Goal: Task Accomplishment & Management: Manage account settings

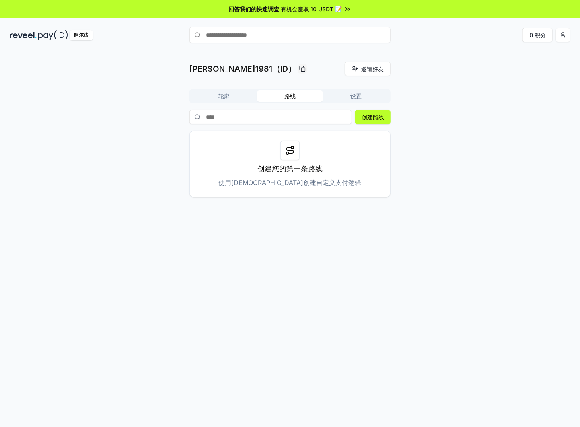
click at [56, 38] on img at bounding box center [53, 35] width 30 height 10
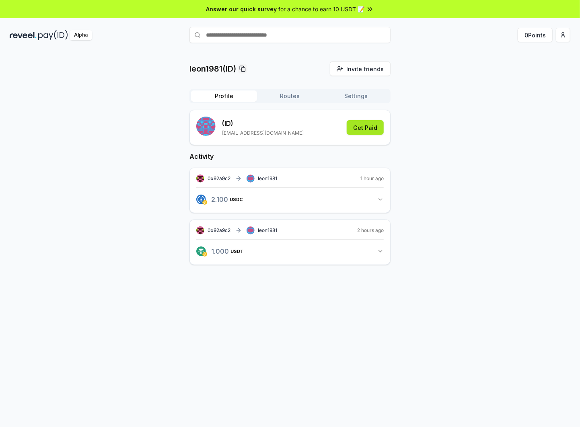
click at [351, 129] on button "Get Paid" at bounding box center [365, 127] width 37 height 14
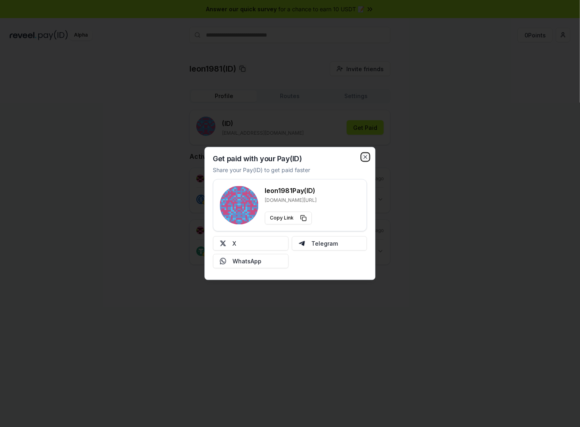
click at [363, 158] on icon "button" at bounding box center [365, 157] width 6 height 6
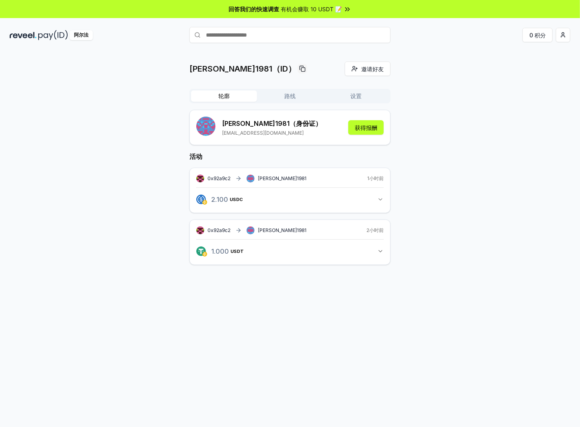
click at [289, 98] on button "路线" at bounding box center [290, 95] width 66 height 11
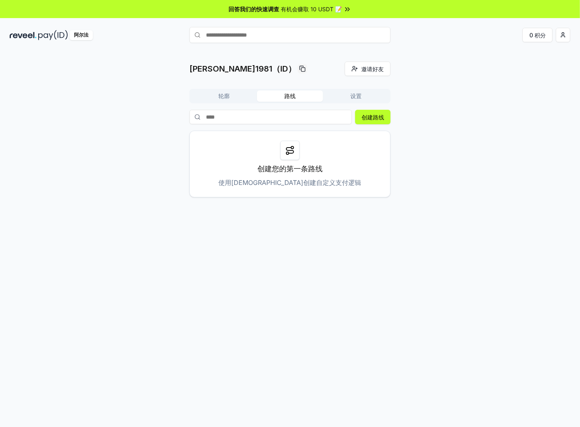
click at [358, 100] on button "设置" at bounding box center [356, 95] width 66 height 11
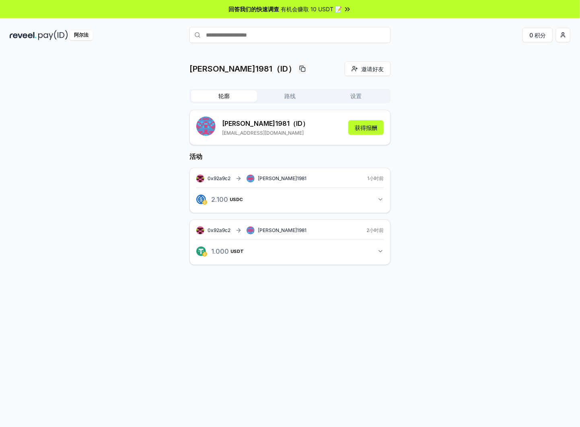
click at [233, 96] on button "轮廓" at bounding box center [224, 95] width 66 height 11
